Goal: Transaction & Acquisition: Purchase product/service

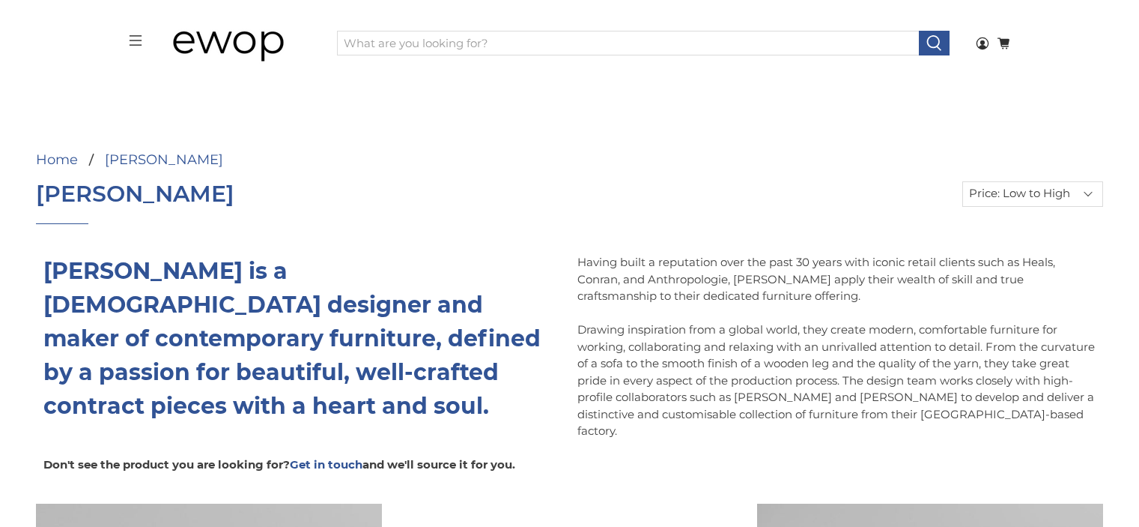
select select "price-ascending"
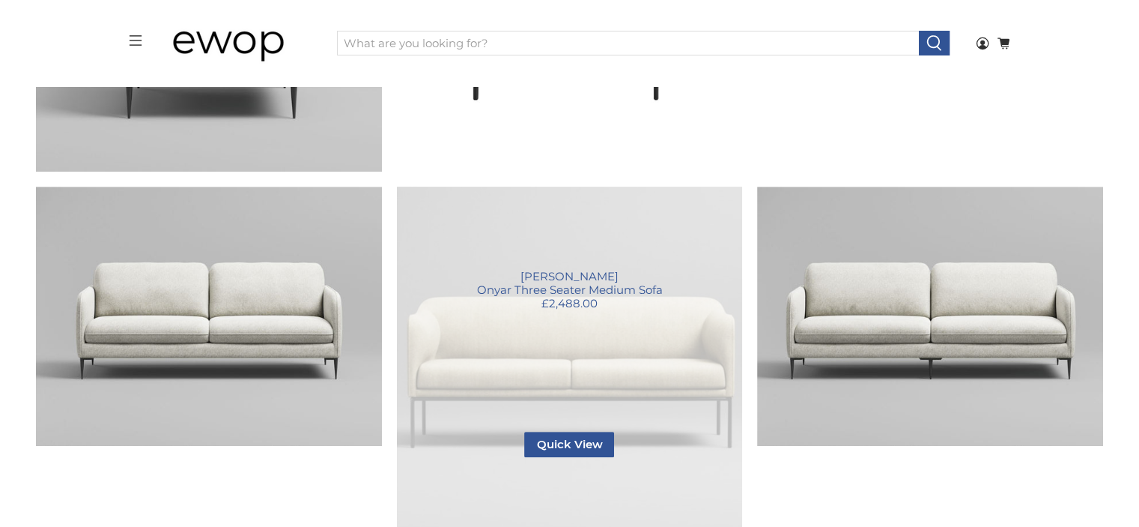
scroll to position [677, 0]
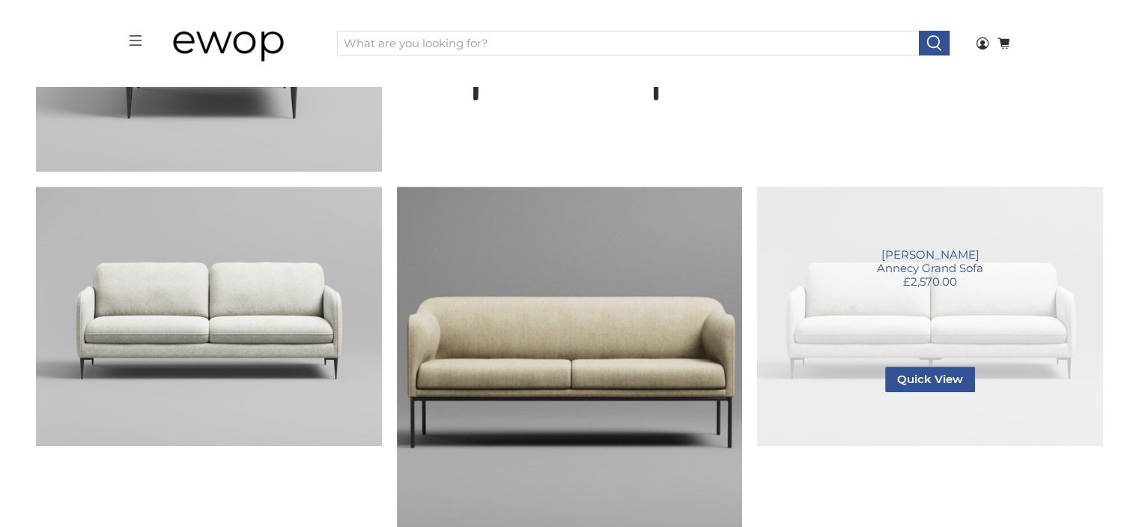
click at [860, 305] on link "Annecy Grand Sofa" at bounding box center [930, 315] width 346 height 259
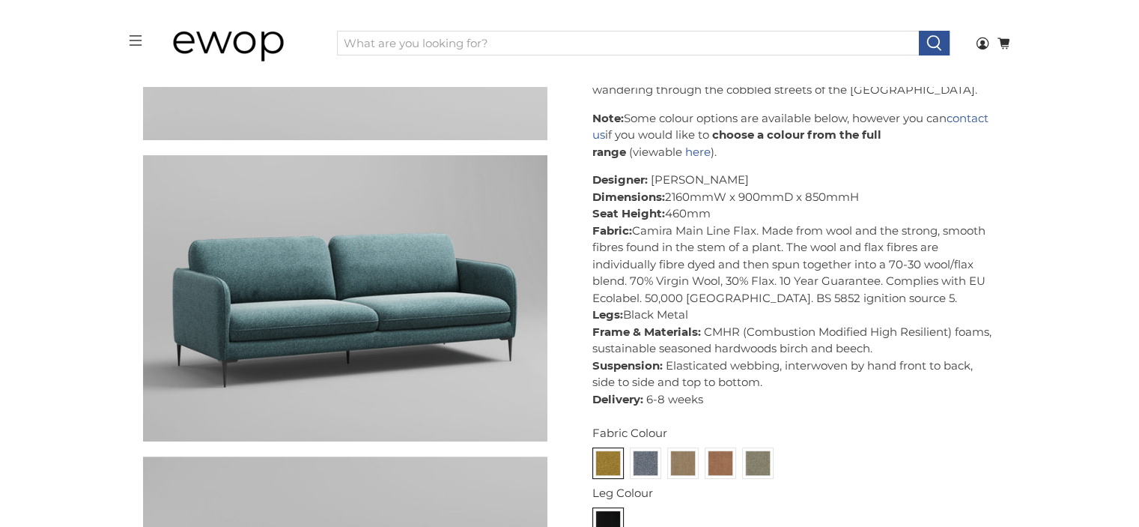
scroll to position [452, 0]
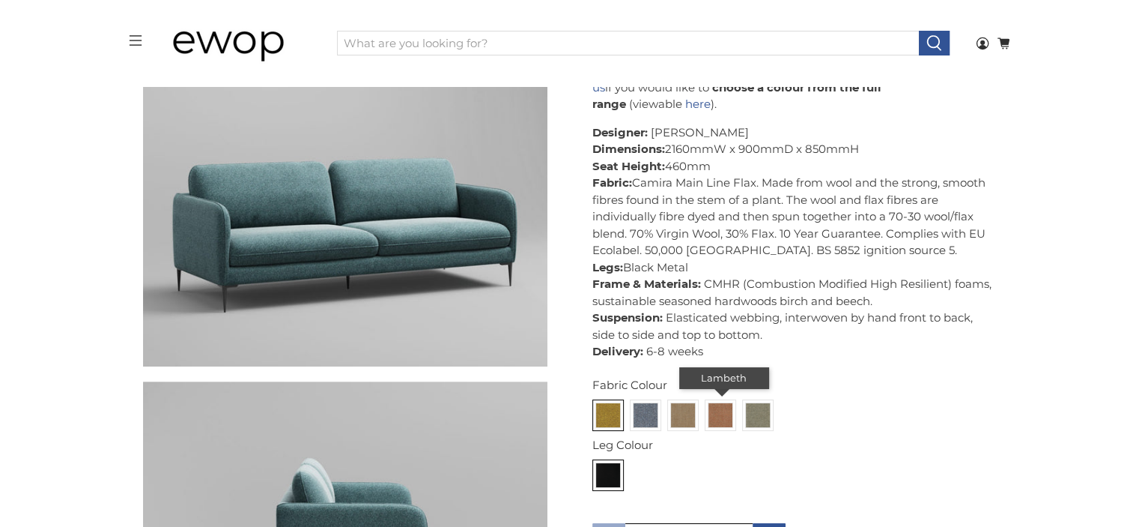
click at [718, 404] on img at bounding box center [721, 415] width 24 height 24
click at [0, 0] on input "radio" at bounding box center [0, 0] width 0 height 0
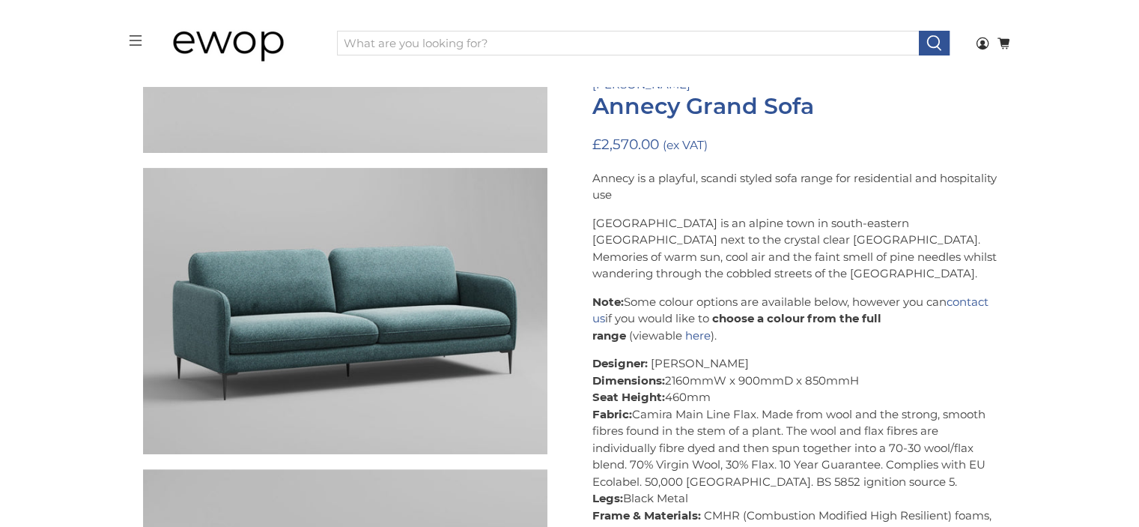
scroll to position [377, 0]
